Goal: Task Accomplishment & Management: Complete application form

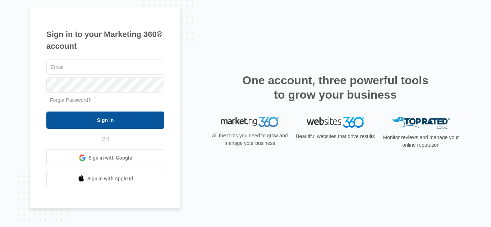
type input "[PERSON_NAME][EMAIL_ADDRESS][DOMAIN_NAME]"
click at [135, 116] on input "Sign In" at bounding box center [105, 120] width 118 height 17
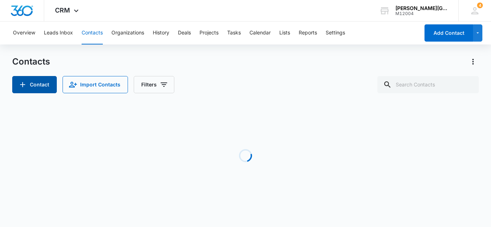
click at [29, 84] on button "Contact" at bounding box center [34, 84] width 45 height 17
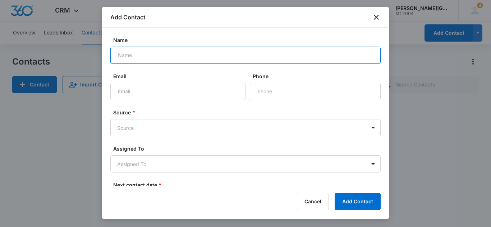
click at [173, 59] on input "Name" at bounding box center [245, 55] width 270 height 17
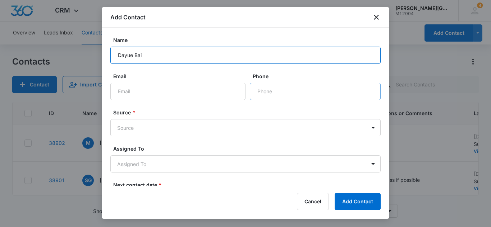
type input "Dayue Bai"
click at [289, 92] on input "Phone" at bounding box center [315, 91] width 131 height 17
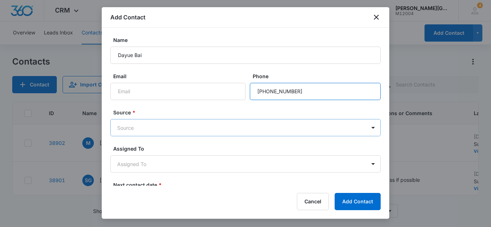
type input "[PHONE_NUMBER]"
click at [151, 122] on body "CRM Apps Reputation Websites Forms CRM Email Social Content Ads Intelligence Fi…" at bounding box center [245, 113] width 491 height 227
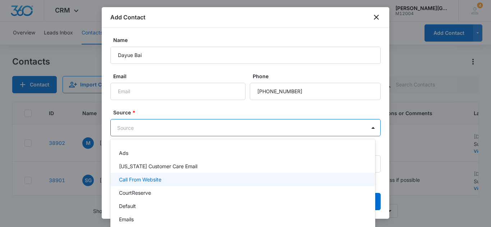
click at [172, 181] on div "Call From Website" at bounding box center [242, 180] width 246 height 8
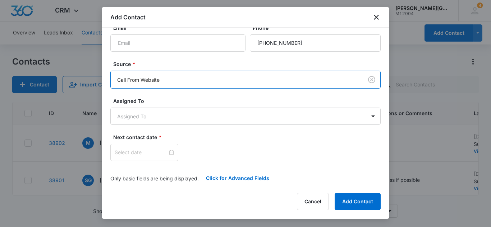
scroll to position [50, 0]
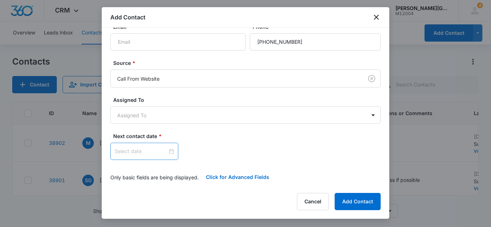
click at [165, 154] on div at bounding box center [144, 152] width 59 height 8
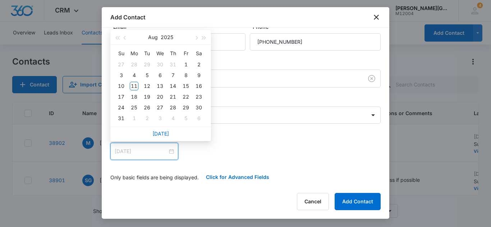
type input "[DATE]"
click at [188, 86] on div "15" at bounding box center [185, 86] width 9 height 9
type input "[DATE]"
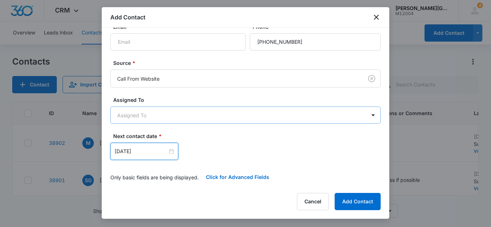
click at [359, 115] on body "CRM Apps Reputation Websites Forms CRM Email Social Content Ads Intelligence Fi…" at bounding box center [245, 113] width 491 height 227
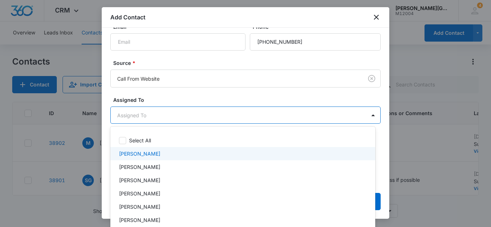
click at [167, 156] on div "[PERSON_NAME]" at bounding box center [242, 154] width 246 height 8
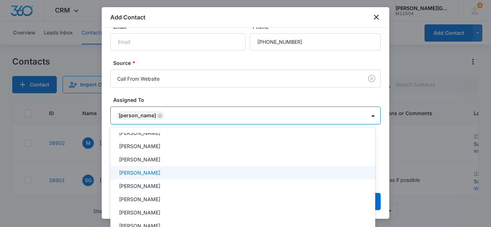
scroll to position [72, 0]
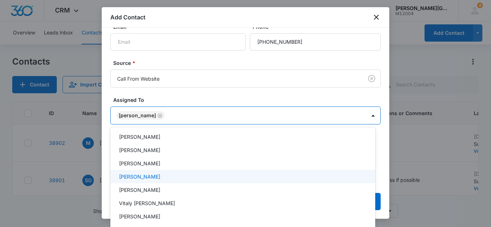
click at [182, 176] on div "[PERSON_NAME]" at bounding box center [242, 177] width 246 height 8
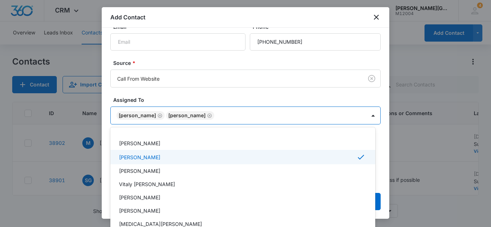
scroll to position [108, 0]
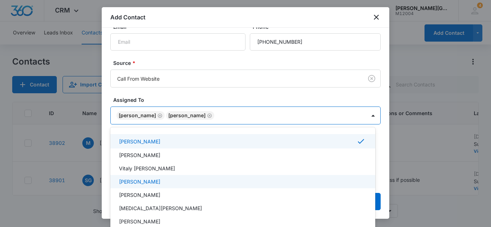
click at [160, 179] on p "[PERSON_NAME]" at bounding box center [139, 182] width 41 height 8
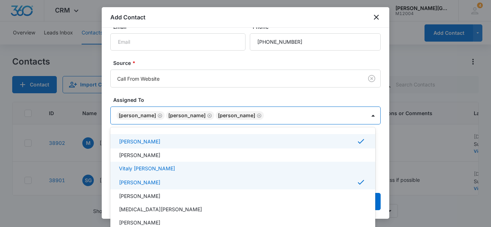
click at [379, 186] on div at bounding box center [245, 113] width 491 height 227
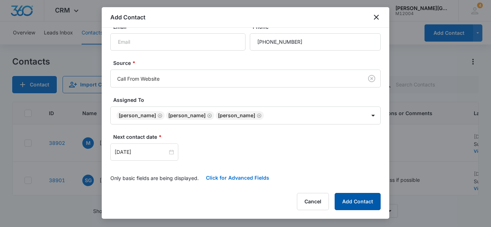
click at [363, 202] on button "Add Contact" at bounding box center [357, 201] width 46 height 17
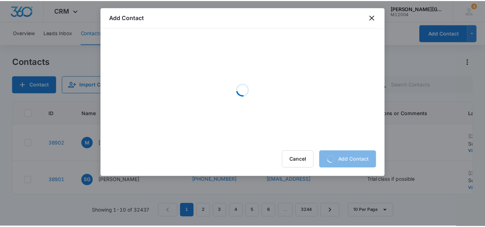
scroll to position [0, 0]
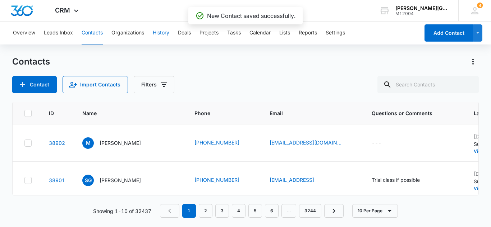
click at [155, 34] on button "History" at bounding box center [161, 33] width 17 height 23
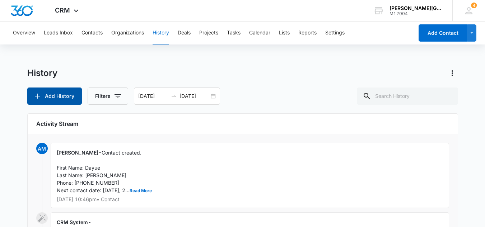
click at [57, 97] on button "Add History" at bounding box center [54, 96] width 55 height 17
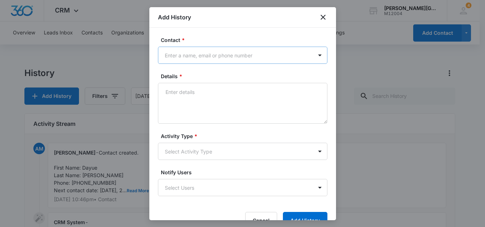
click at [202, 55] on div at bounding box center [238, 55] width 147 height 9
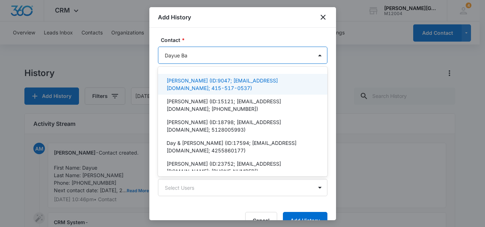
type input "Dayue Bai"
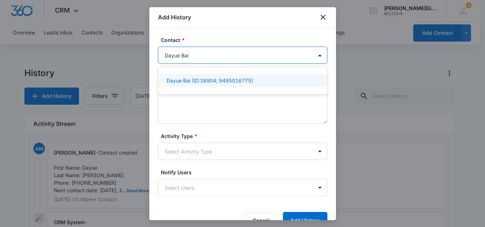
click at [208, 78] on p "Dayue Bai (ID:38904; 9495016775)" at bounding box center [210, 81] width 87 height 8
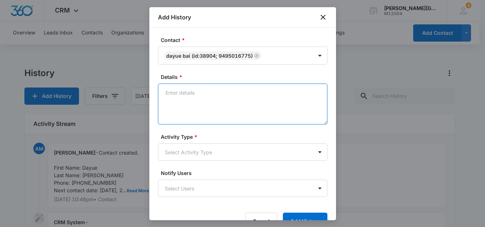
click at [285, 115] on textarea "Details *" at bounding box center [243, 104] width 170 height 41
type textarea "C"
type textarea "The C intrested in semi-private lessons"
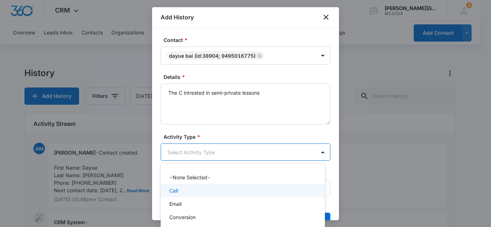
click at [201, 191] on div "Call" at bounding box center [242, 191] width 146 height 8
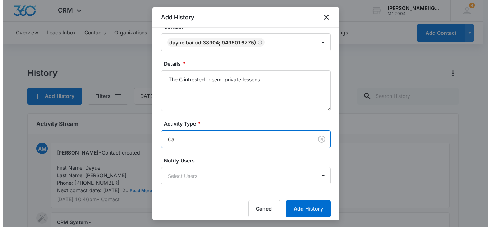
scroll to position [19, 0]
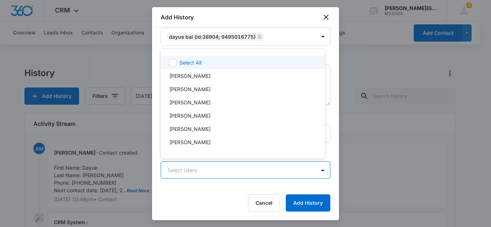
scroll to position [14, 0]
click at [211, 64] on div "[PERSON_NAME]" at bounding box center [242, 63] width 146 height 8
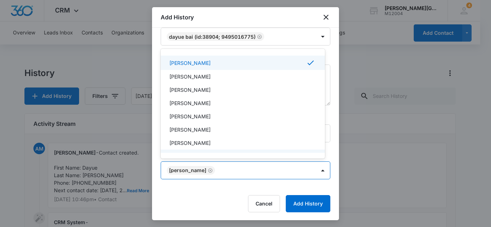
click at [243, 170] on div at bounding box center [245, 113] width 491 height 227
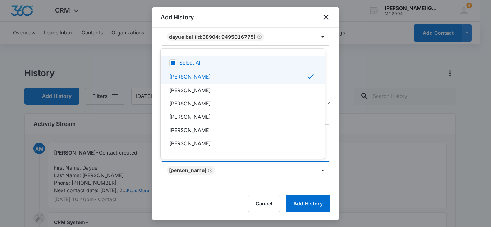
scroll to position [15, 0]
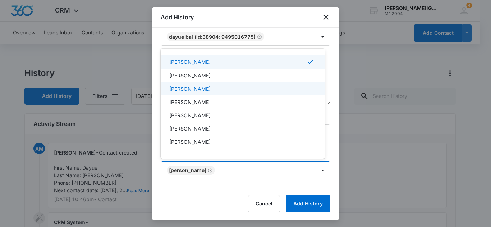
click at [221, 91] on div "[PERSON_NAME]" at bounding box center [242, 89] width 146 height 8
click at [308, 173] on div at bounding box center [245, 113] width 491 height 227
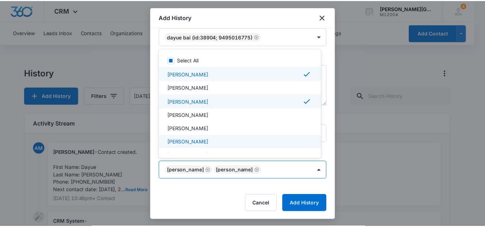
scroll to position [38, 0]
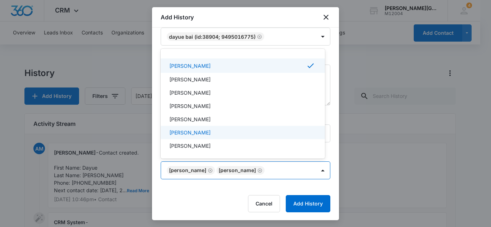
click at [230, 134] on div "[PERSON_NAME]" at bounding box center [242, 133] width 146 height 8
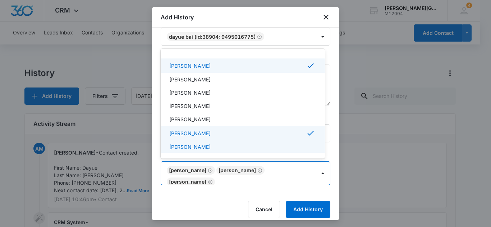
click at [218, 198] on div at bounding box center [245, 113] width 491 height 227
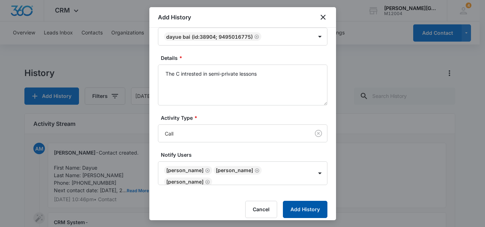
click at [304, 204] on button "Add History" at bounding box center [305, 209] width 45 height 17
